Goal: Register for event/course

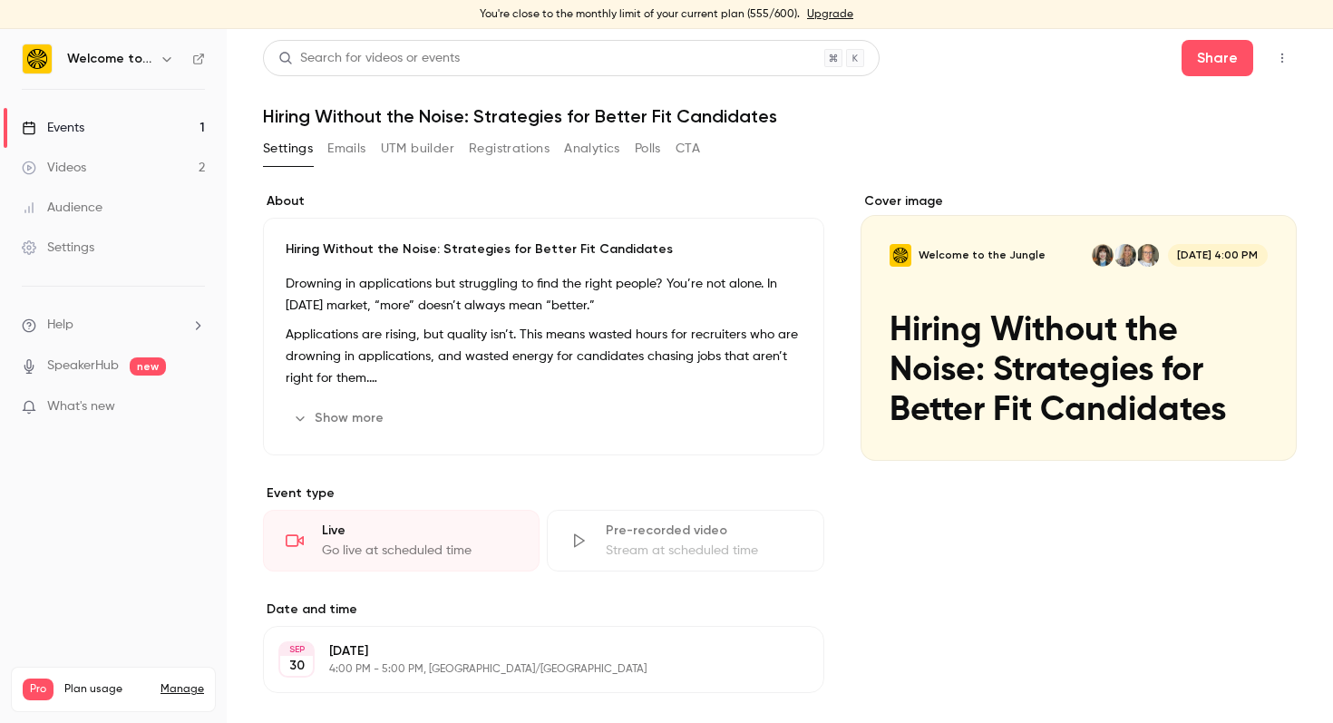
click at [102, 122] on link "Events 1" at bounding box center [113, 128] width 227 height 40
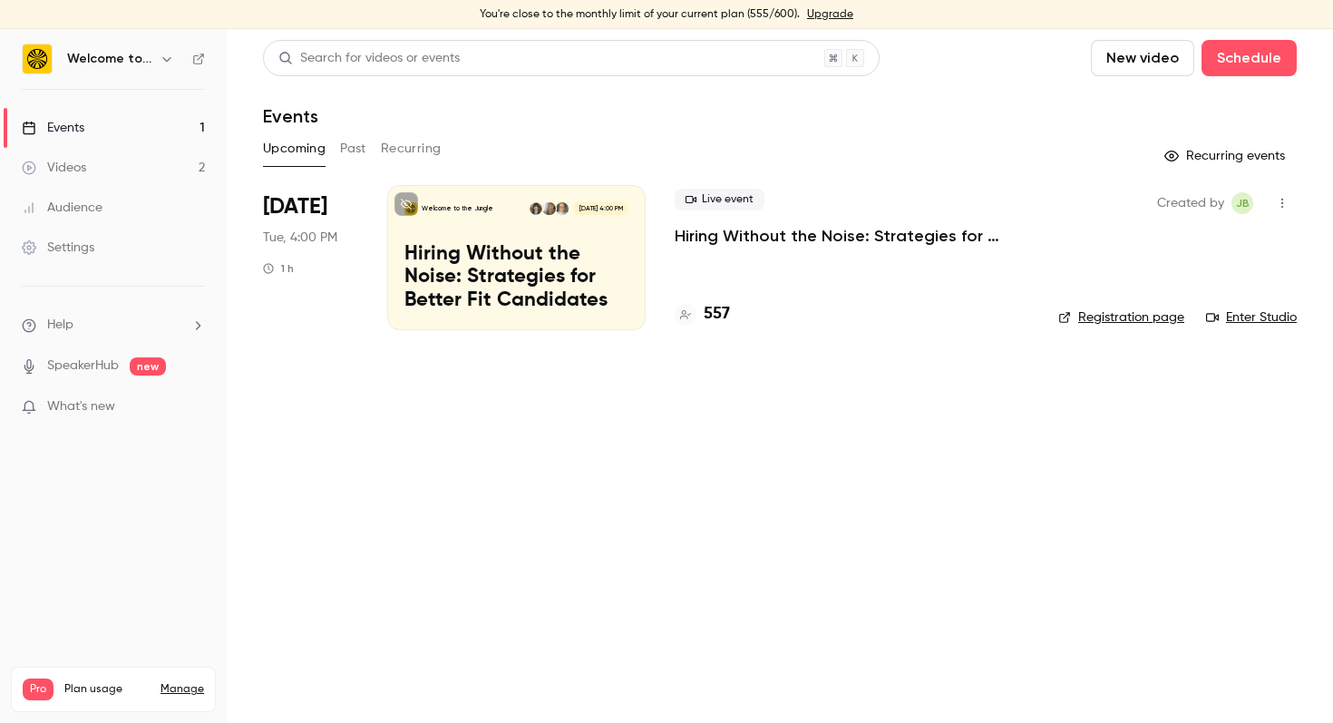
click at [522, 93] on header "Search for videos or events New video Schedule Events" at bounding box center [780, 83] width 1034 height 87
click at [515, 128] on div "Search for videos or events New video Schedule Events Upcoming Past Recurring R…" at bounding box center [780, 196] width 1034 height 312
click at [474, 267] on p "Hiring Without the Noise: Strategies for Better Fit Candidates" at bounding box center [516, 278] width 224 height 70
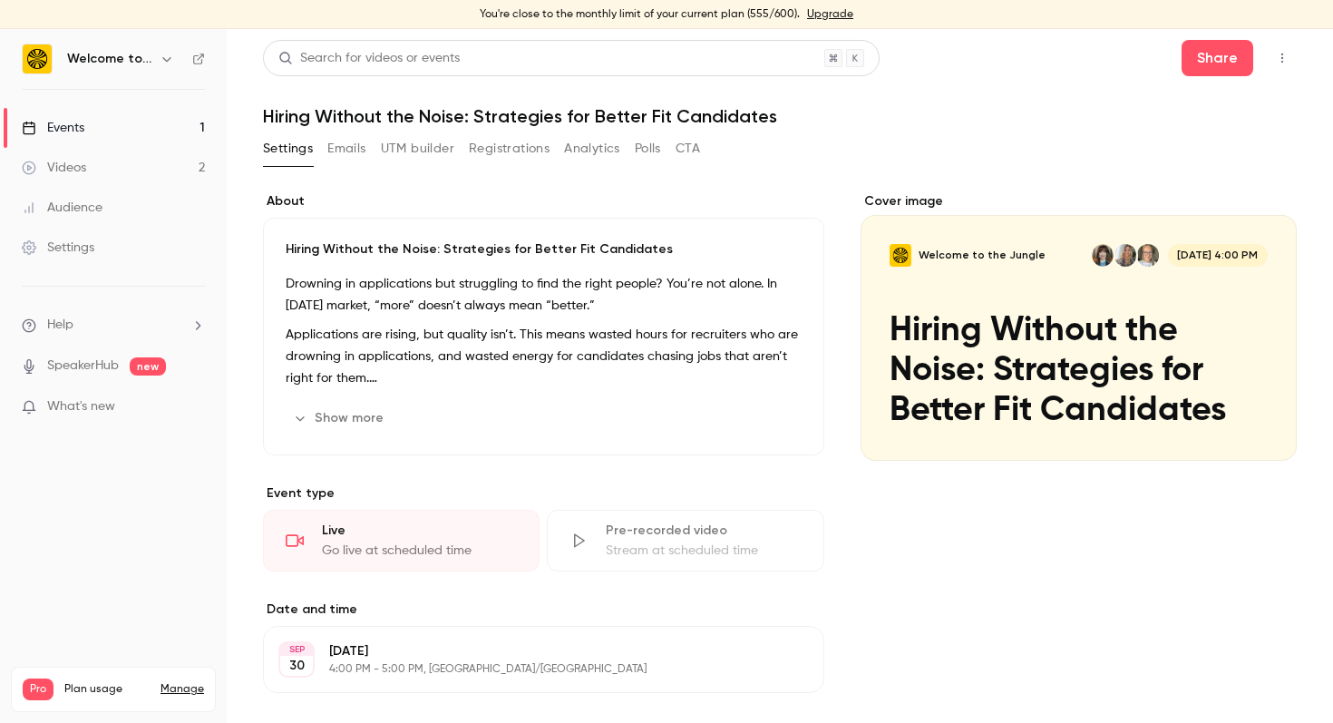
click at [1279, 55] on icon "button" at bounding box center [1282, 58] width 15 height 13
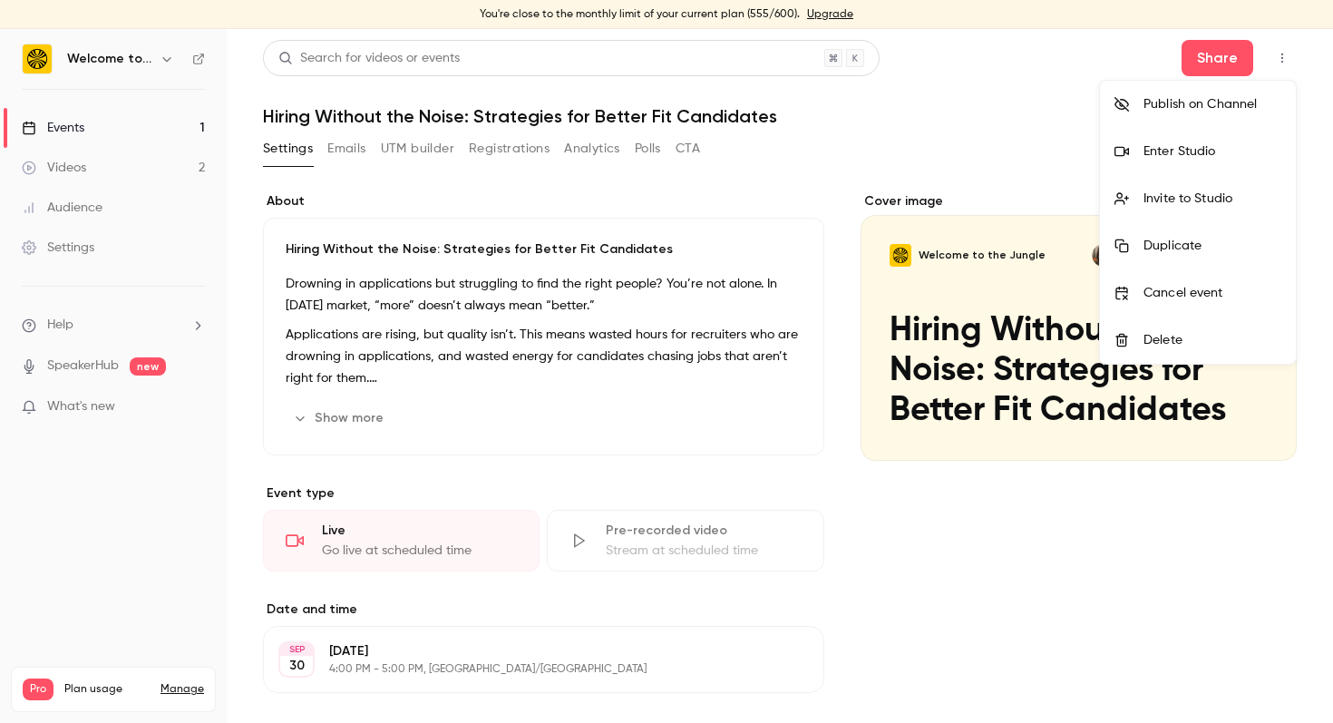
click at [1235, 153] on div "Enter Studio" at bounding box center [1212, 151] width 138 height 18
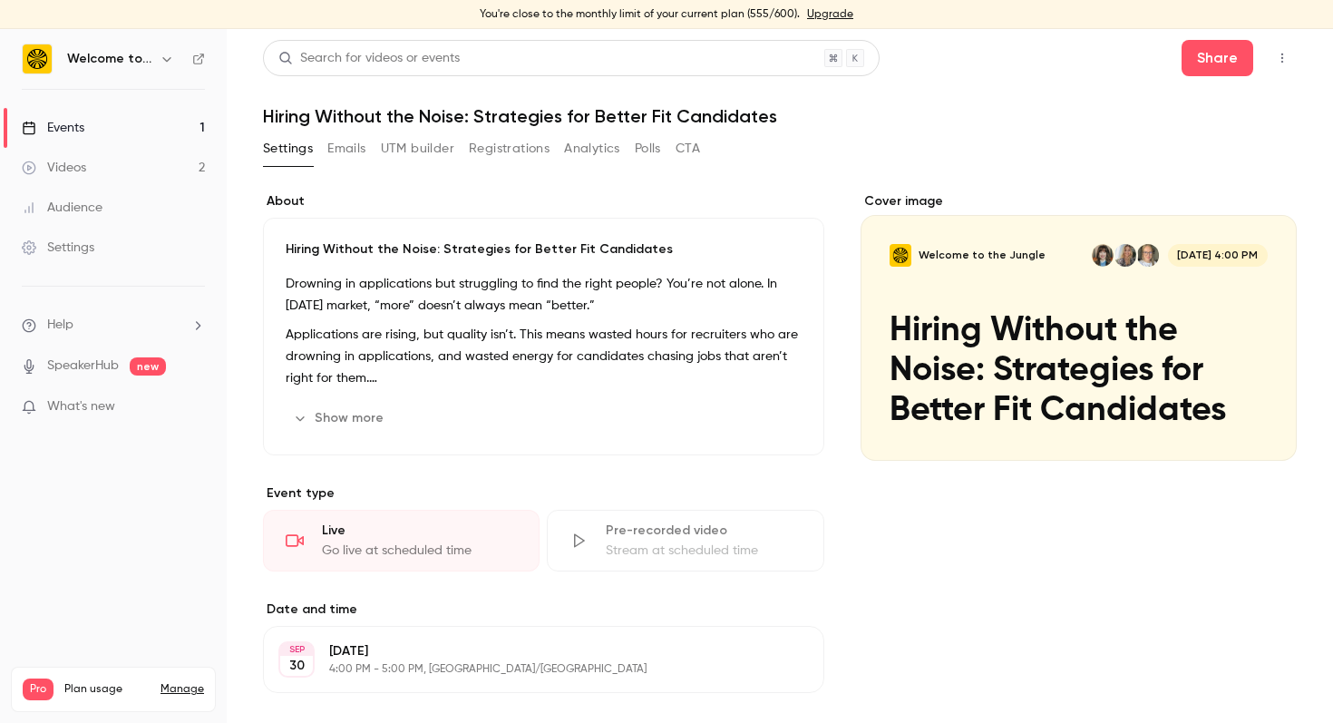
click at [976, 103] on header "Search for videos or events Share Hiring Without the Noise: Strategies for Bett…" at bounding box center [780, 83] width 1034 height 87
click at [650, 196] on label "About" at bounding box center [543, 201] width 561 height 18
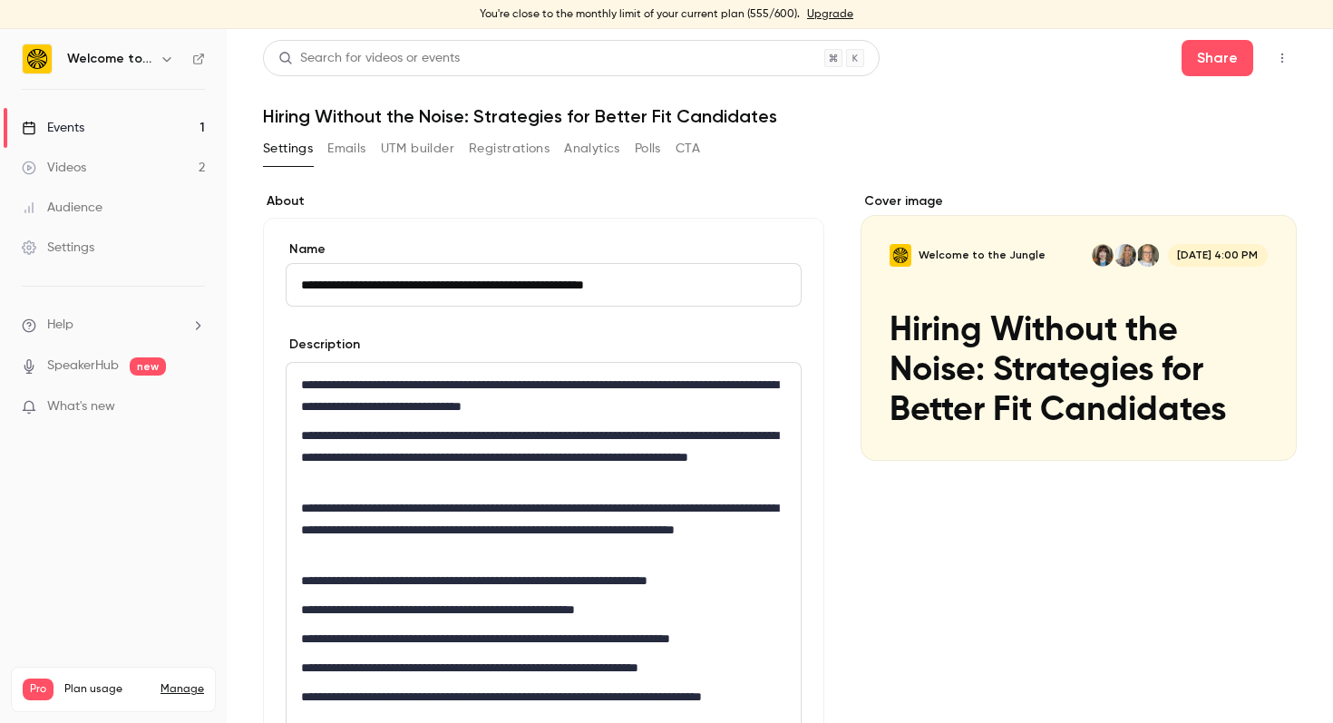
click at [1279, 53] on icon "button" at bounding box center [1282, 58] width 15 height 13
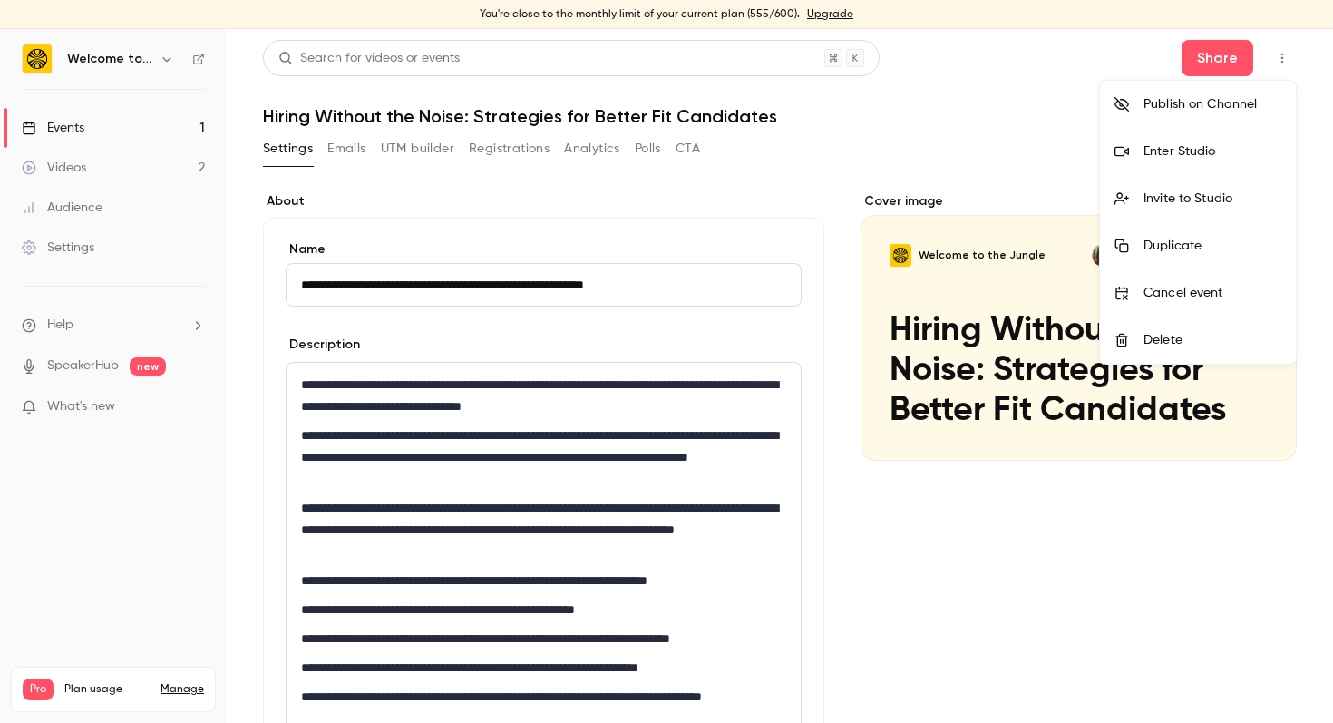
click at [1215, 149] on div "Enter Studio" at bounding box center [1212, 151] width 138 height 18
